Goal: Transaction & Acquisition: Book appointment/travel/reservation

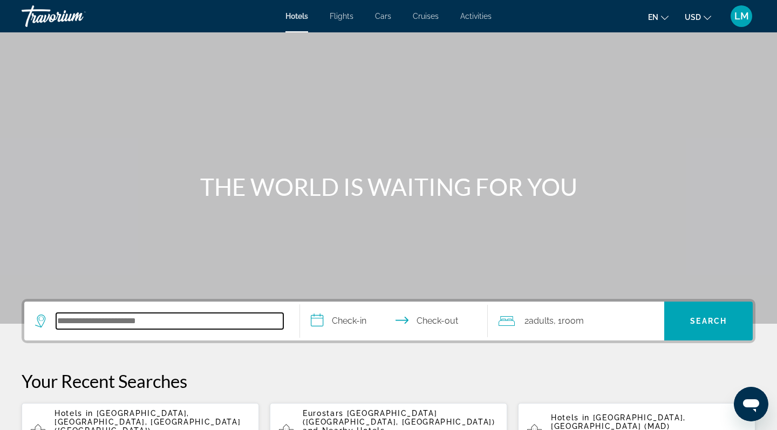
click at [85, 318] on input "Search hotel destination" at bounding box center [169, 321] width 227 height 16
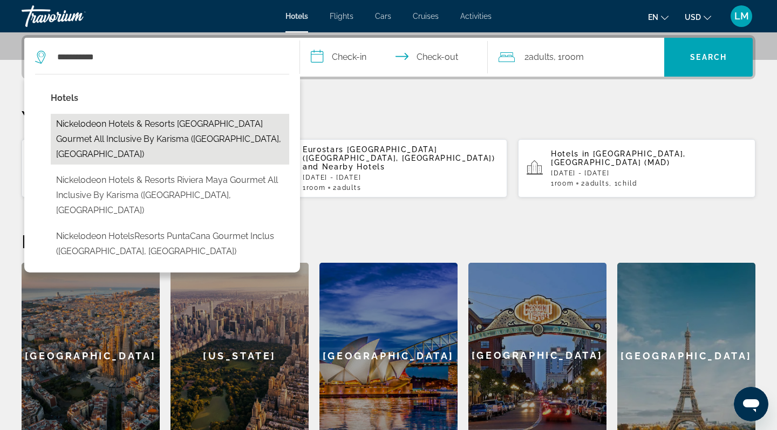
drag, startPoint x: 50, startPoint y: 65, endPoint x: 144, endPoint y: 132, distance: 115.4
click at [144, 132] on button "Nickelodeon Hotels & Resorts [GEOGRAPHIC_DATA] Gourmet All Inclusive by Karisma…" at bounding box center [170, 139] width 238 height 51
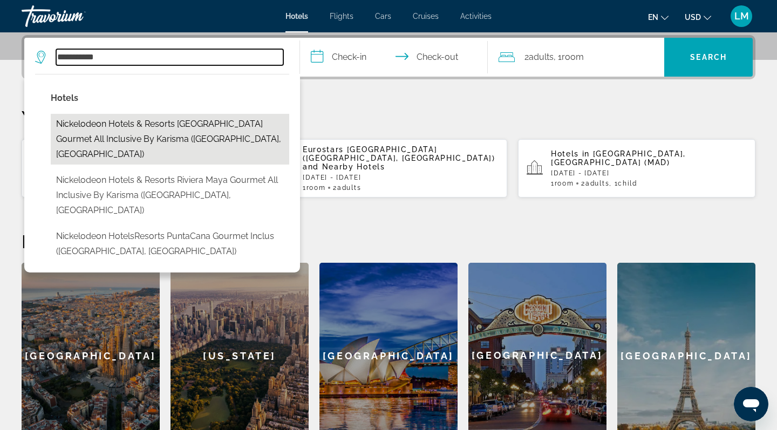
type input "**********"
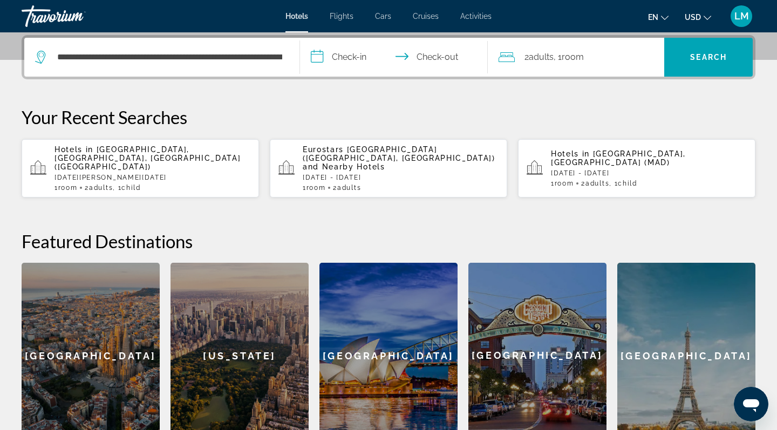
click at [353, 44] on input "**********" at bounding box center [396, 59] width 192 height 42
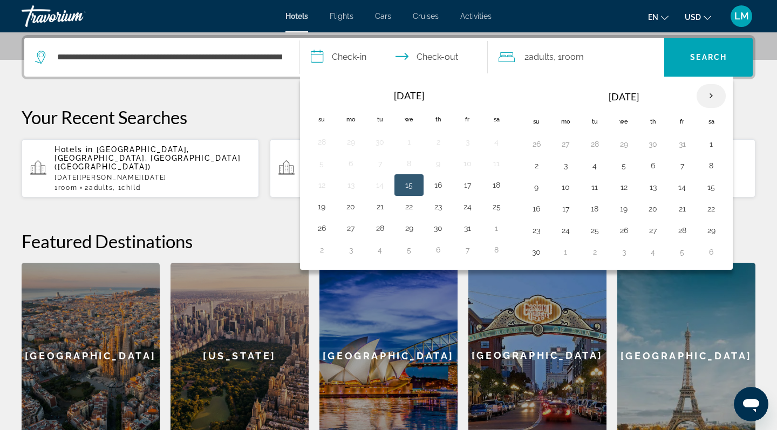
click at [712, 94] on th "Next month" at bounding box center [710, 96] width 29 height 24
click at [567, 206] on button "19" at bounding box center [565, 208] width 17 height 15
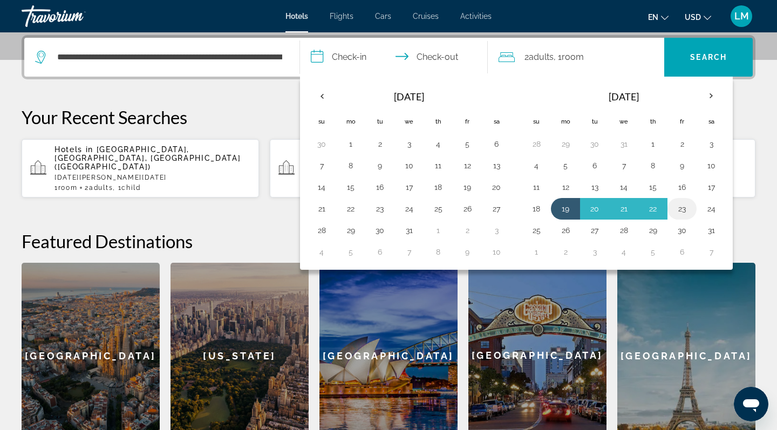
click at [684, 207] on button "23" at bounding box center [681, 208] width 17 height 15
type input "**********"
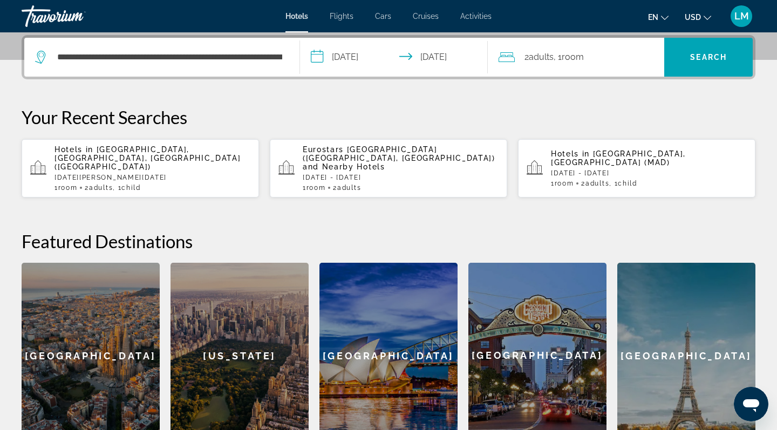
click at [581, 56] on span "Room" at bounding box center [573, 57] width 22 height 10
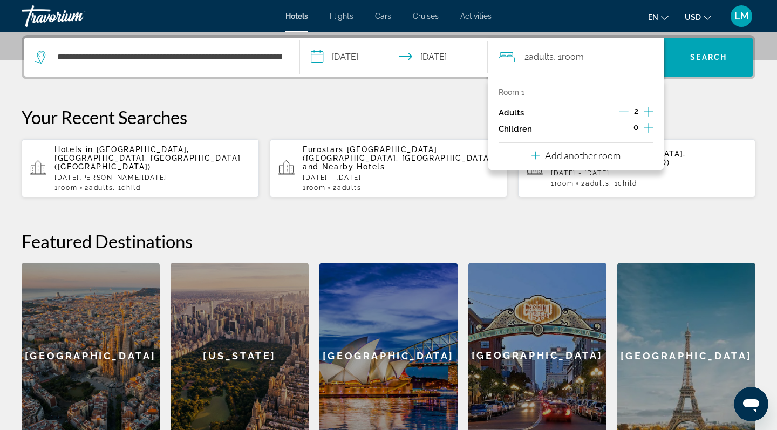
click at [648, 128] on icon "Increment children" at bounding box center [649, 127] width 10 height 13
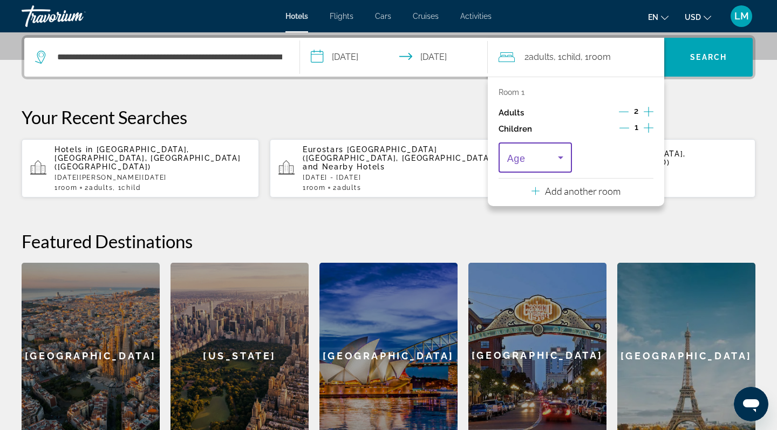
click at [544, 164] on span "Travelers: 2 adults, 1 child" at bounding box center [532, 157] width 51 height 13
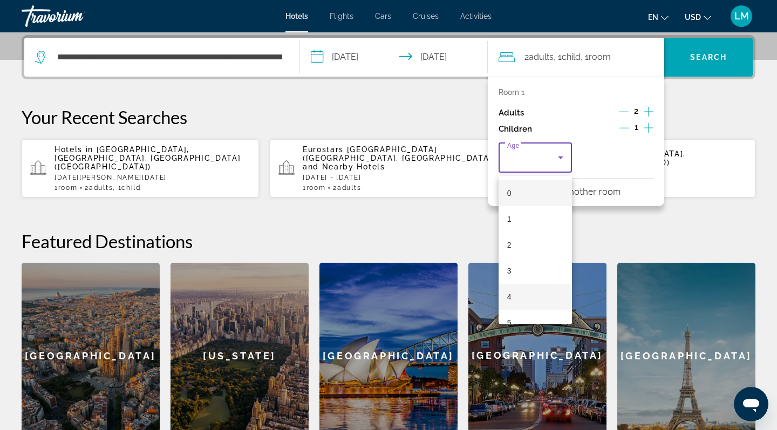
click at [516, 299] on mat-option "4" at bounding box center [534, 297] width 73 height 26
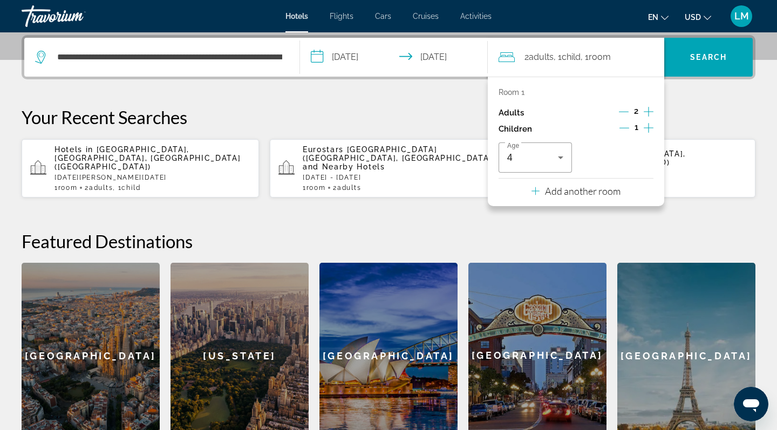
click at [677, 217] on div "**********" at bounding box center [388, 241] width 777 height 413
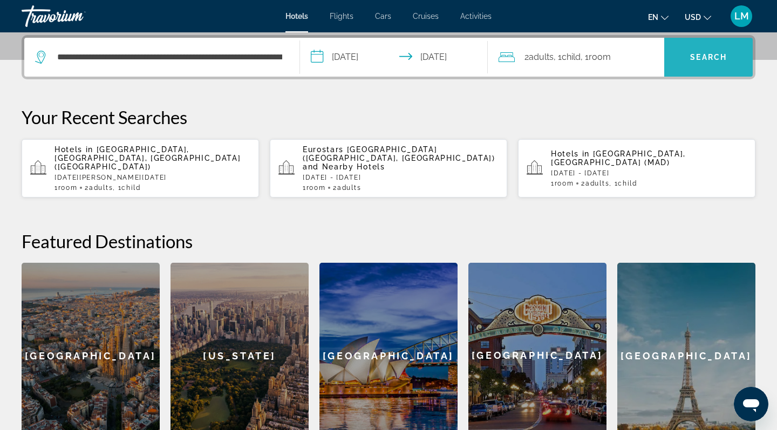
click at [694, 54] on span "Search" at bounding box center [708, 57] width 37 height 9
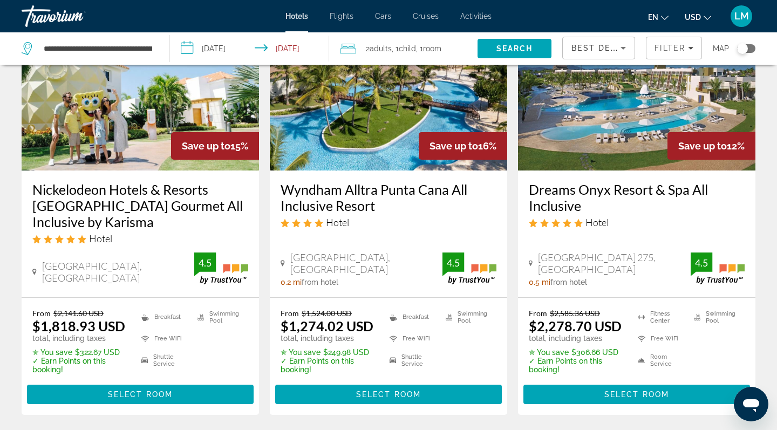
scroll to position [104, 0]
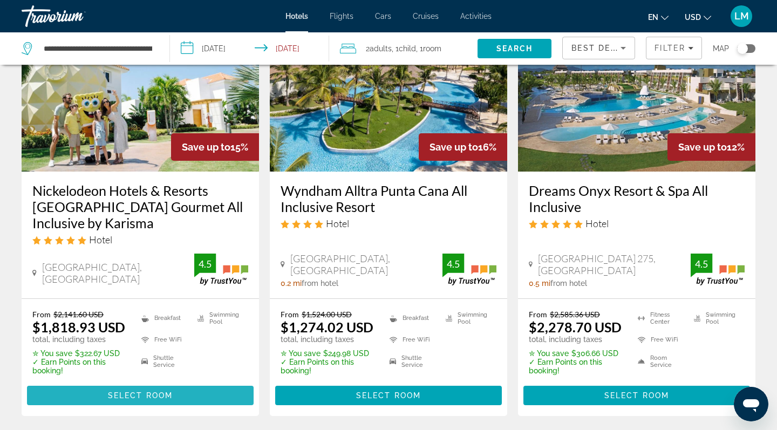
click at [159, 396] on span "Select Room" at bounding box center [140, 395] width 65 height 9
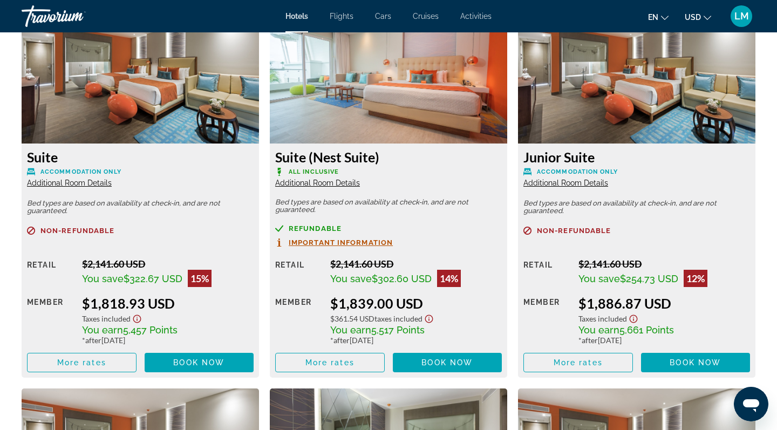
scroll to position [1509, 0]
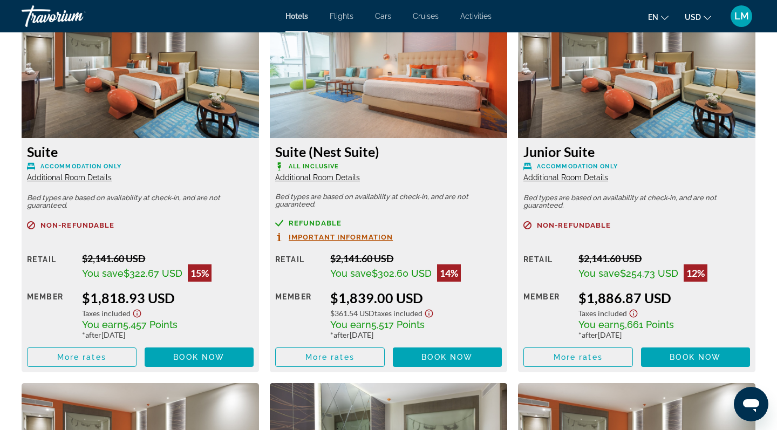
click at [376, 87] on img "Main content" at bounding box center [388, 70] width 237 height 135
click at [323, 179] on span "Additional Room Details" at bounding box center [317, 177] width 85 height 9
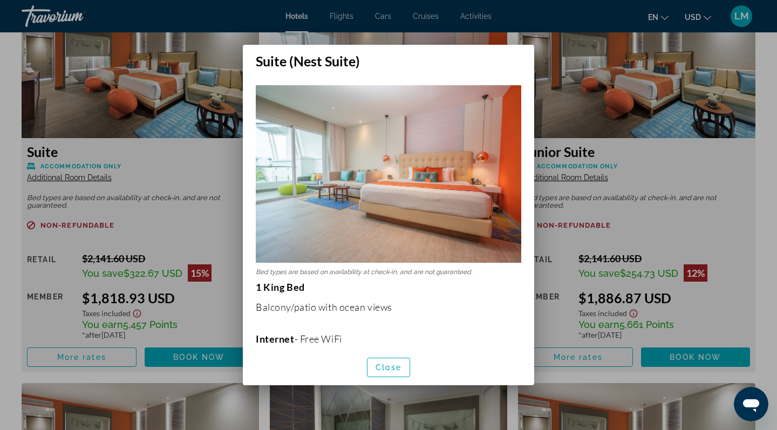
click at [433, 187] on img at bounding box center [388, 173] width 265 height 177
click at [392, 368] on span "Close" at bounding box center [388, 367] width 26 height 9
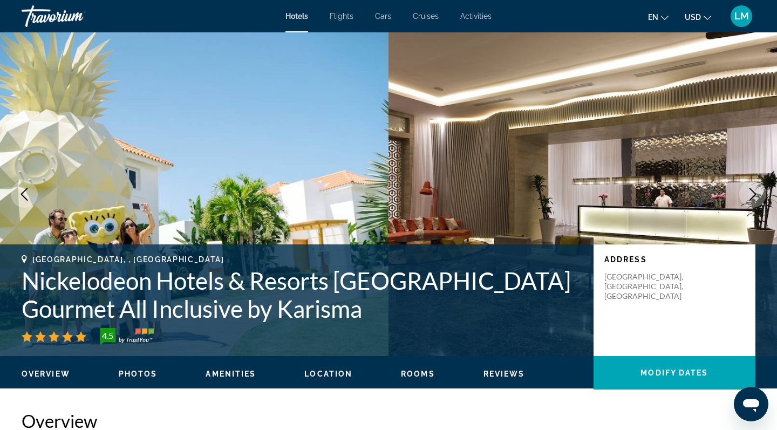
scroll to position [1509, 0]
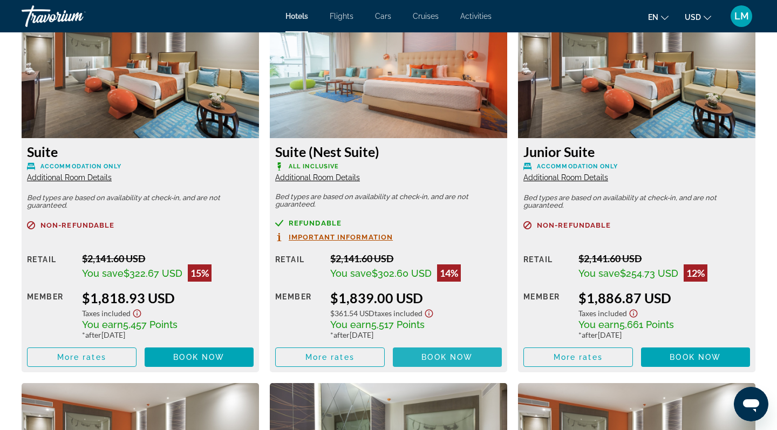
click at [429, 361] on span "Book now" at bounding box center [446, 357] width 51 height 9
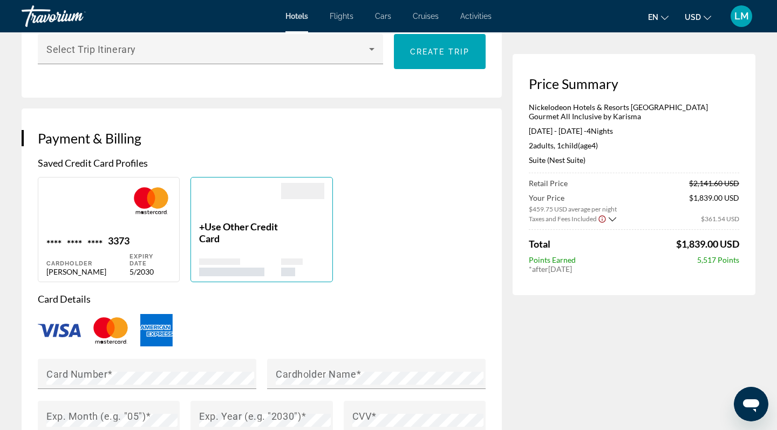
scroll to position [754, 0]
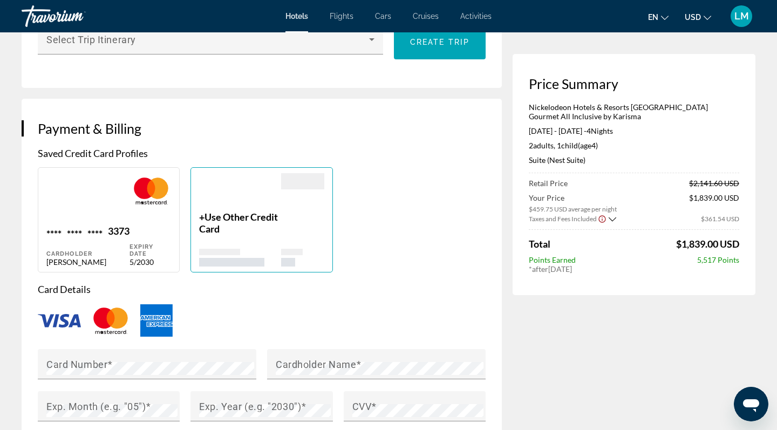
click at [253, 236] on div "+ Use Other Credit Card" at bounding box center [239, 239] width 81 height 56
click at [208, 218] on span "Use Other Credit Card" at bounding box center [238, 223] width 79 height 24
click at [235, 214] on span "Use Other Credit Card" at bounding box center [238, 223] width 79 height 24
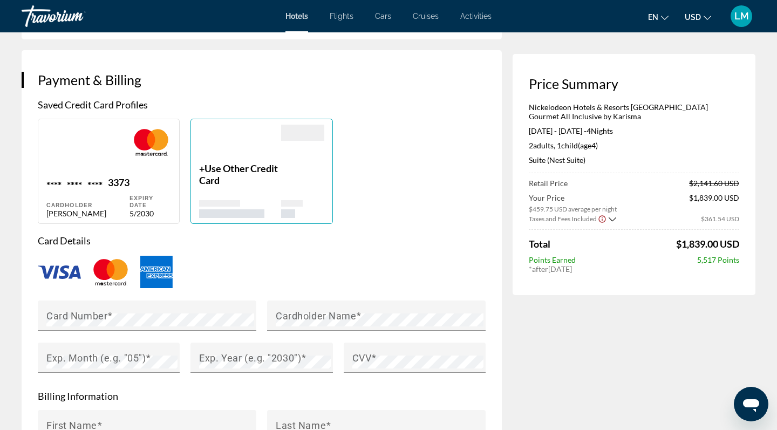
scroll to position [804, 0]
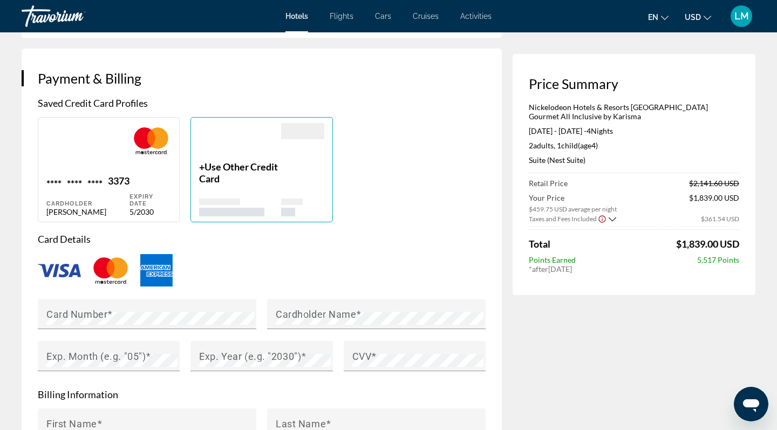
click at [243, 158] on div "Main content" at bounding box center [239, 142] width 81 height 38
click at [214, 169] on span "Use Other Credit Card" at bounding box center [238, 173] width 79 height 24
click at [201, 161] on p "+ Use Other Credit Card" at bounding box center [239, 173] width 81 height 24
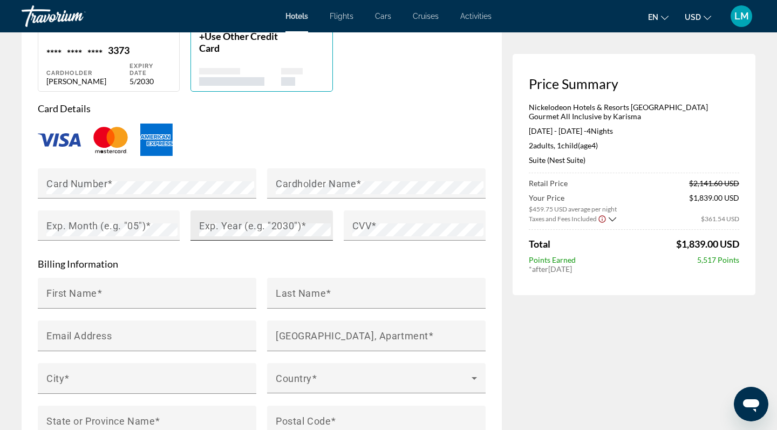
scroll to position [864, 0]
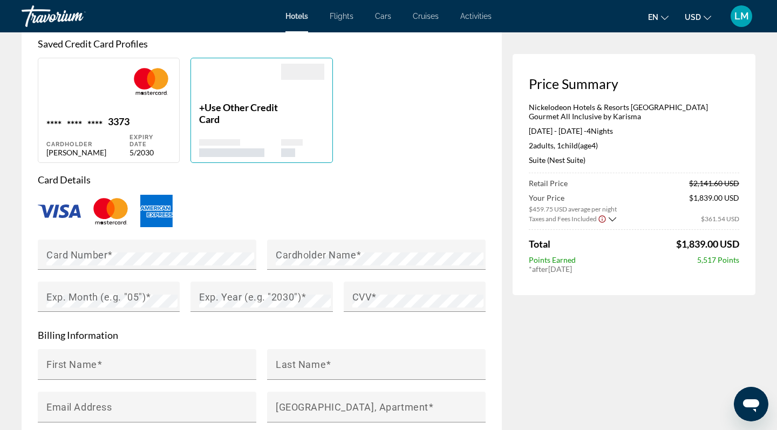
click at [273, 139] on div "Main content" at bounding box center [239, 148] width 81 height 18
click at [231, 104] on span "Use Other Credit Card" at bounding box center [238, 113] width 79 height 24
click at [208, 124] on div "+ Use Other Credit Card" at bounding box center [239, 129] width 81 height 56
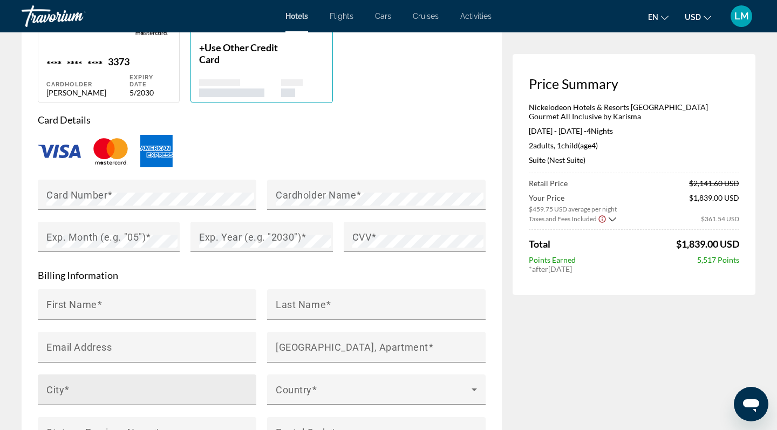
scroll to position [924, 0]
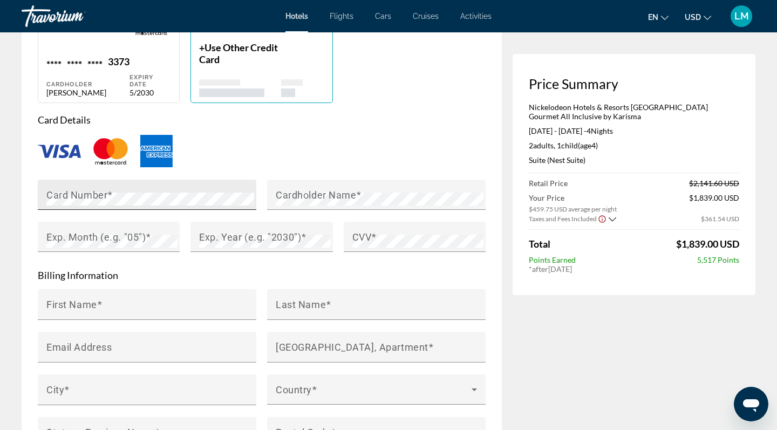
click at [178, 188] on div "Card Number" at bounding box center [150, 195] width 208 height 30
click at [267, 144] on div "Main content" at bounding box center [262, 152] width 448 height 36
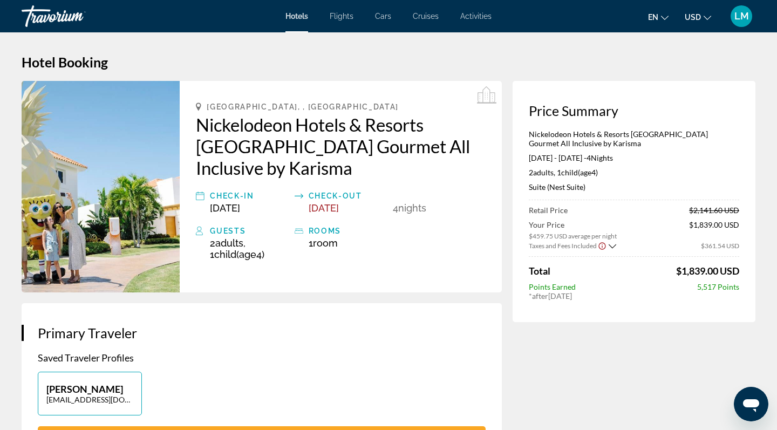
scroll to position [0, 0]
